Goal: Obtain resource: Download file/media

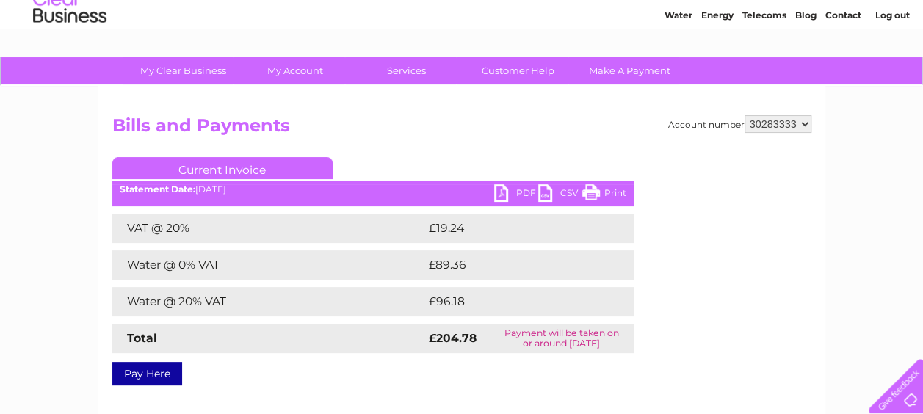
scroll to position [73, 0]
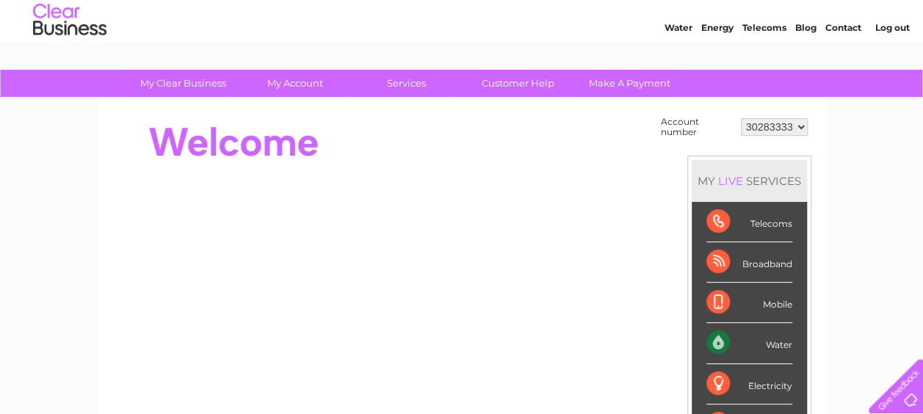
scroll to position [73, 0]
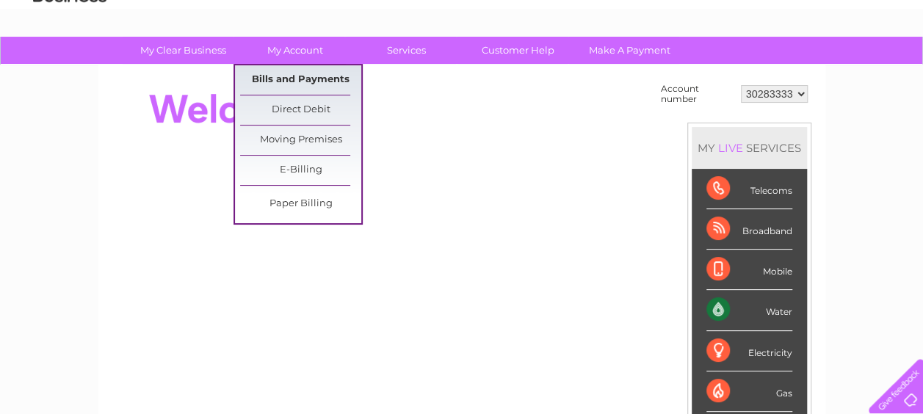
click at [319, 87] on link "Bills and Payments" at bounding box center [300, 79] width 121 height 29
click at [311, 83] on link "Bills and Payments" at bounding box center [300, 79] width 121 height 29
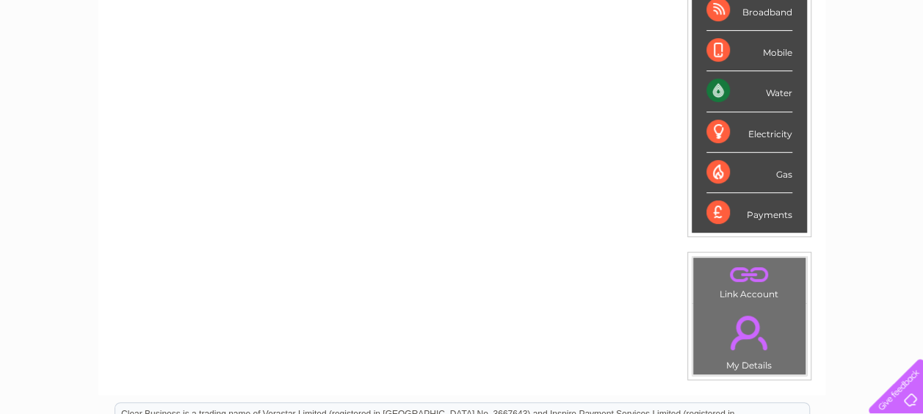
scroll to position [294, 0]
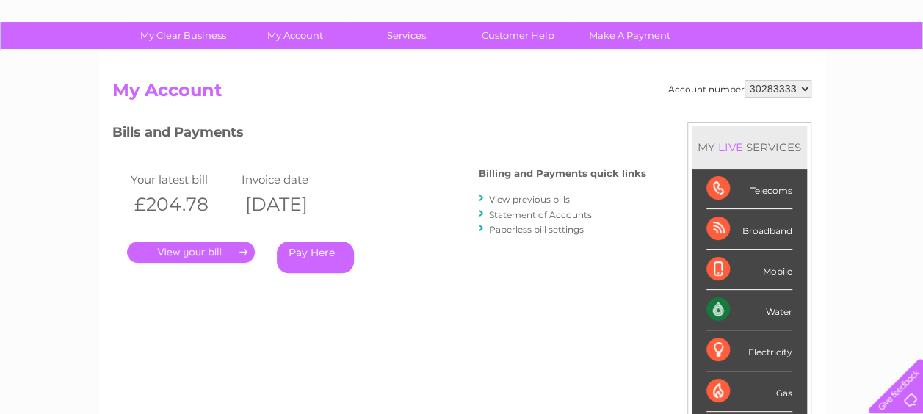
scroll to position [147, 0]
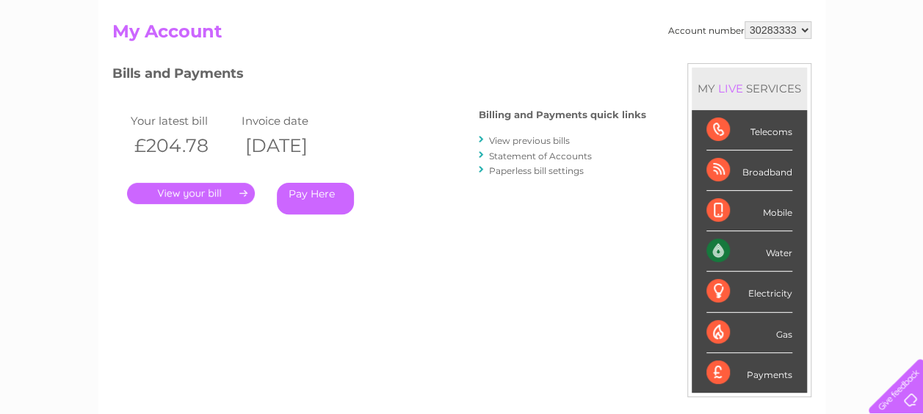
click at [203, 196] on link "." at bounding box center [191, 193] width 128 height 21
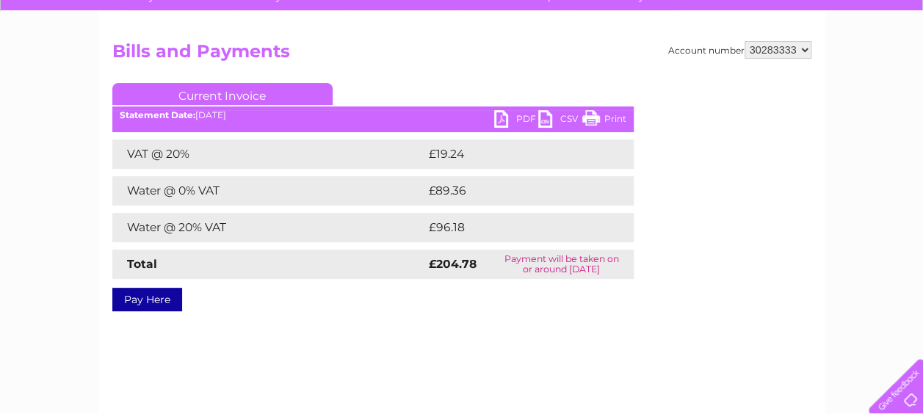
scroll to position [147, 0]
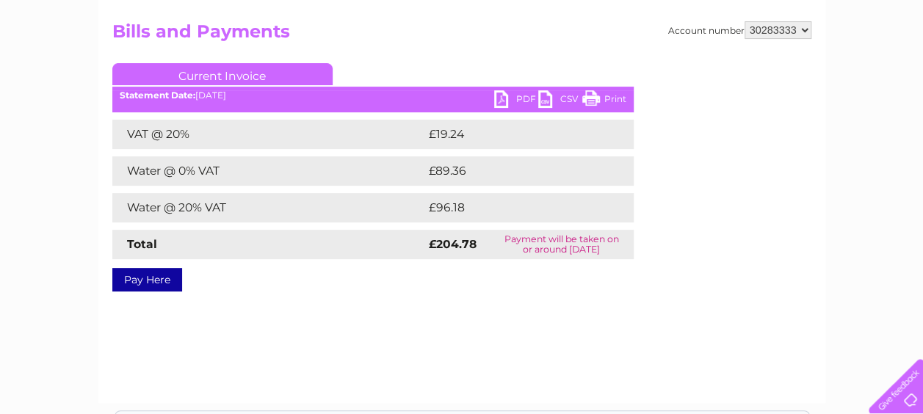
click at [511, 98] on link "PDF" at bounding box center [516, 100] width 44 height 21
